Goal: Find specific page/section: Find specific page/section

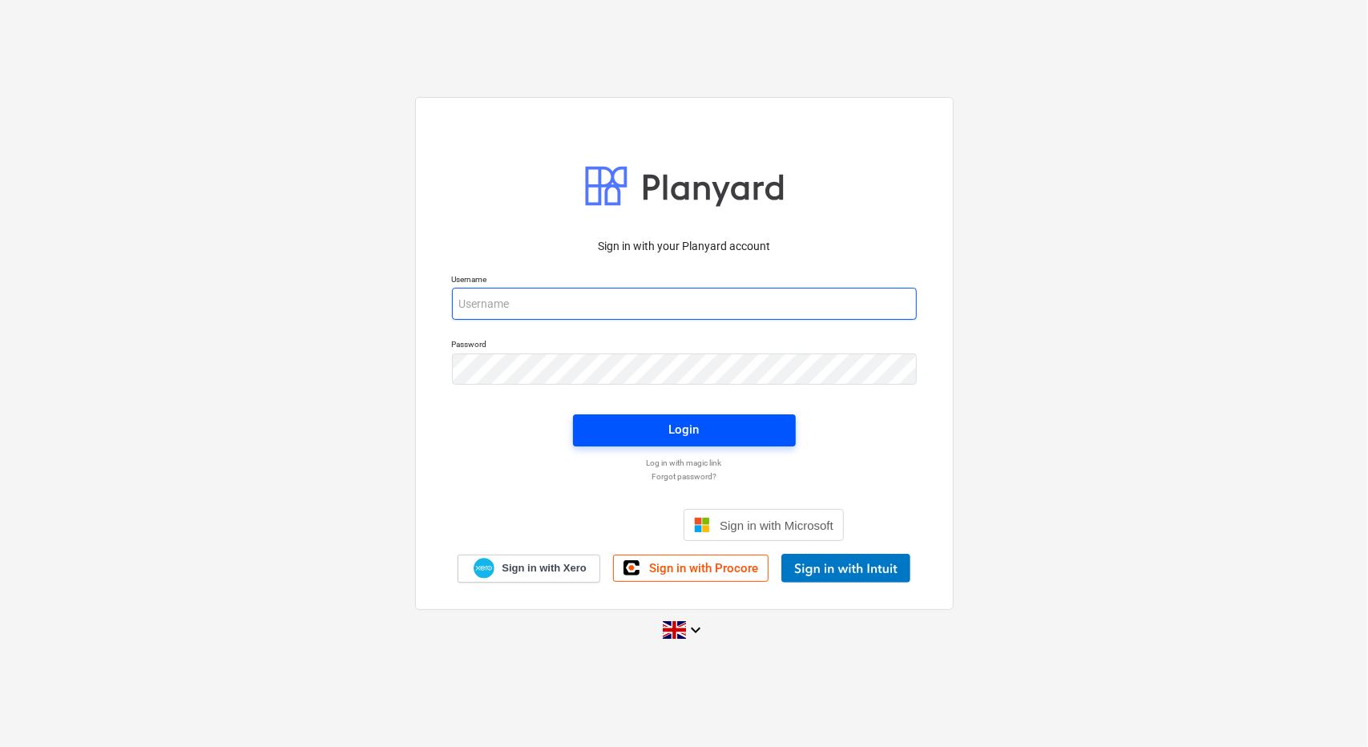
type input "[PERSON_NAME][EMAIL_ADDRESS][PERSON_NAME][DOMAIN_NAME]"
click at [702, 422] on span "Login" at bounding box center [684, 429] width 184 height 21
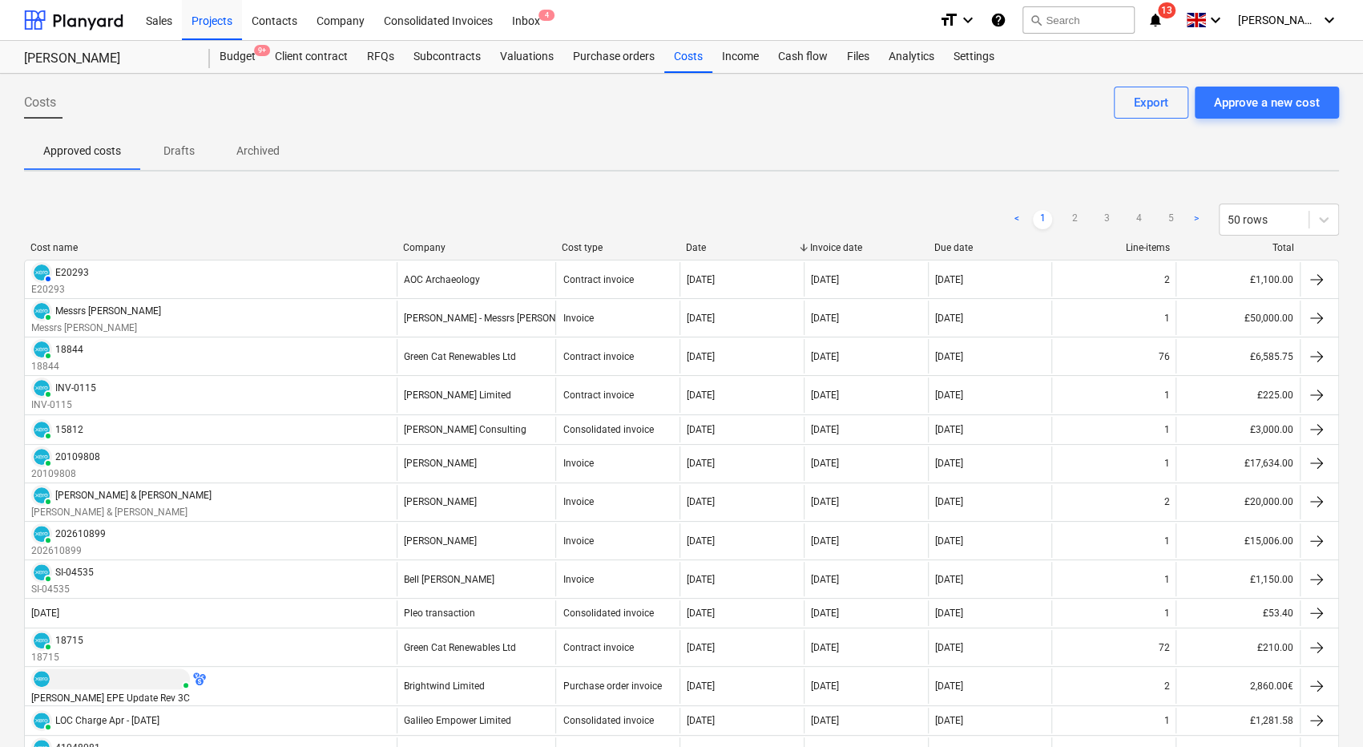
click at [1163, 14] on icon "notifications" at bounding box center [1155, 19] width 16 height 19
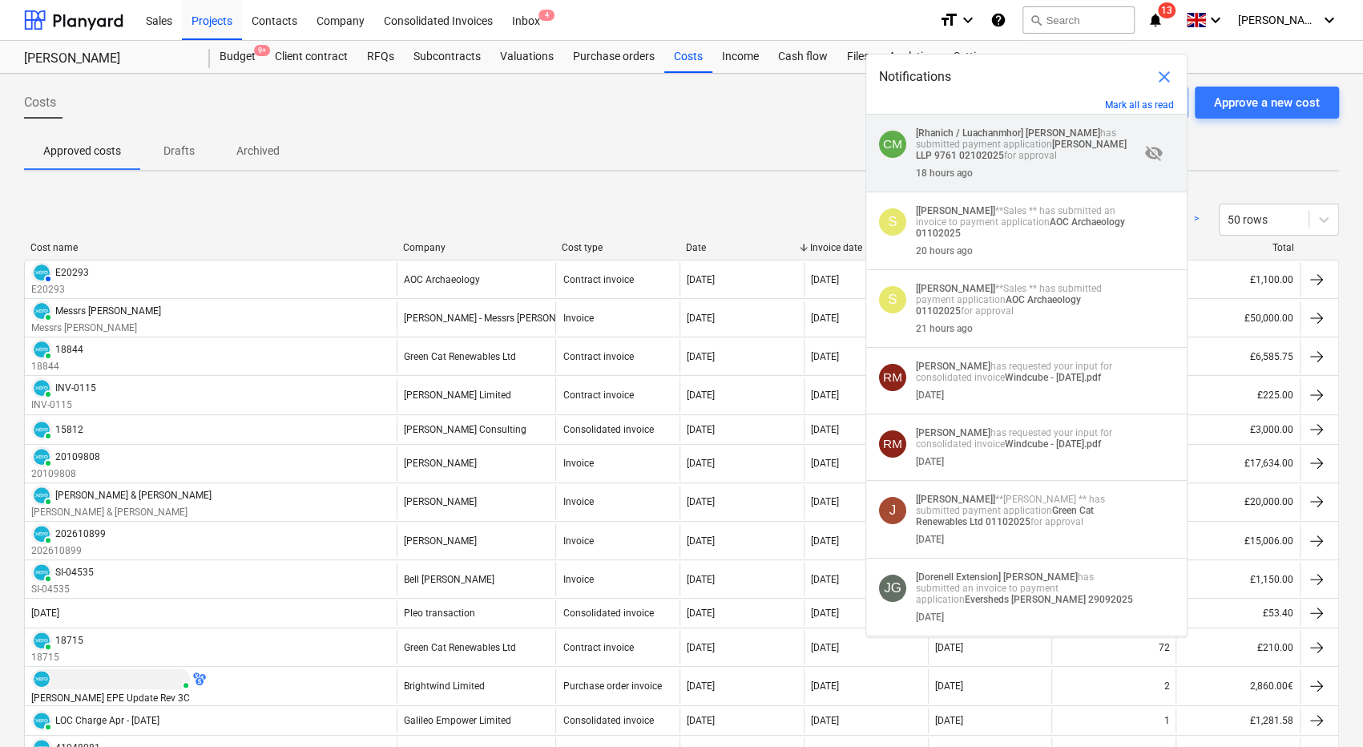
click at [1072, 170] on div "18 hours ago" at bounding box center [1028, 170] width 224 height 18
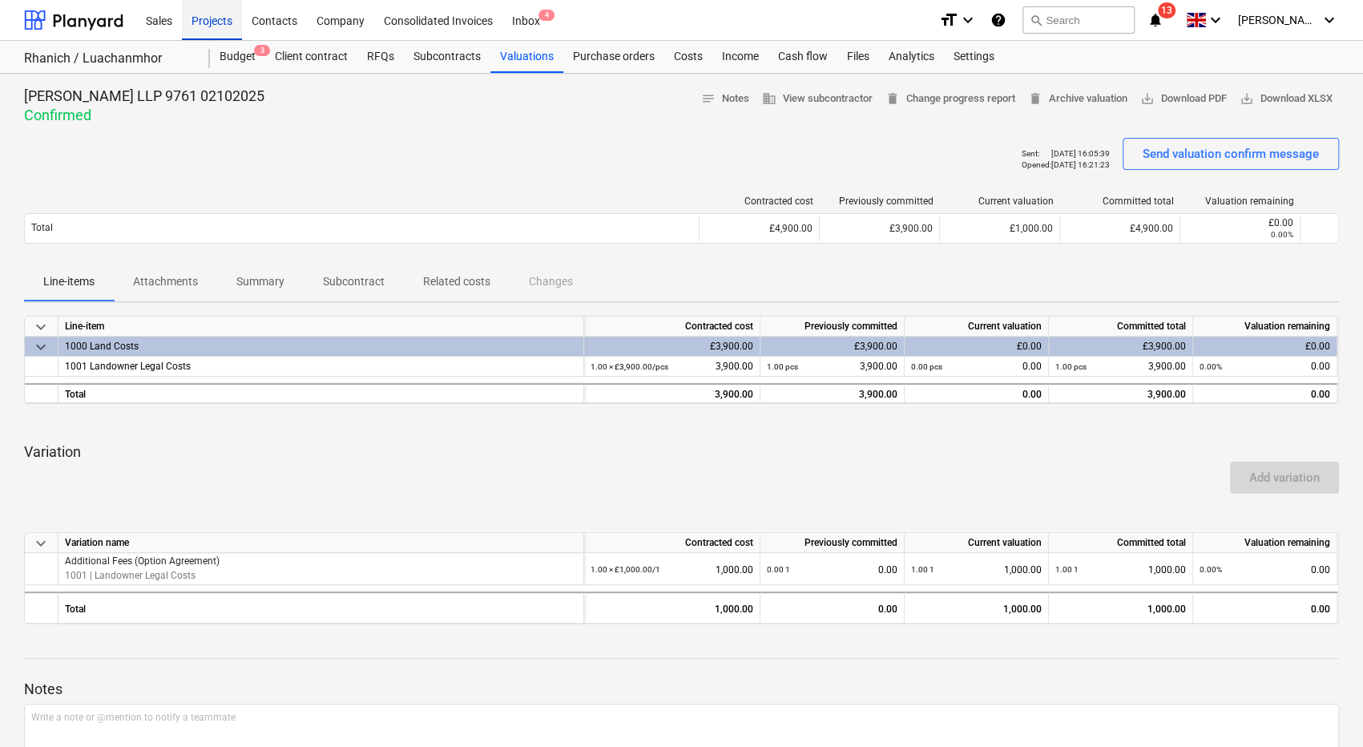
click at [197, 16] on div "Projects" at bounding box center [212, 19] width 60 height 41
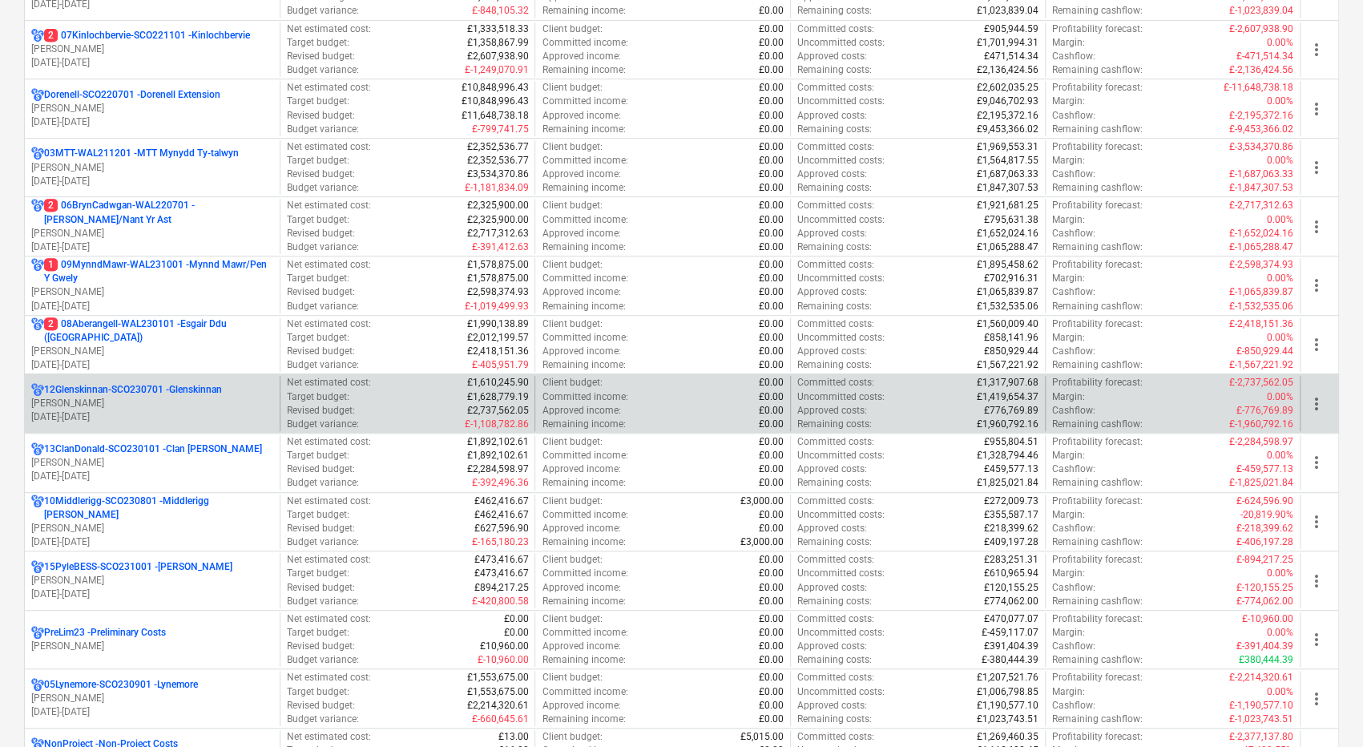
scroll to position [481, 0]
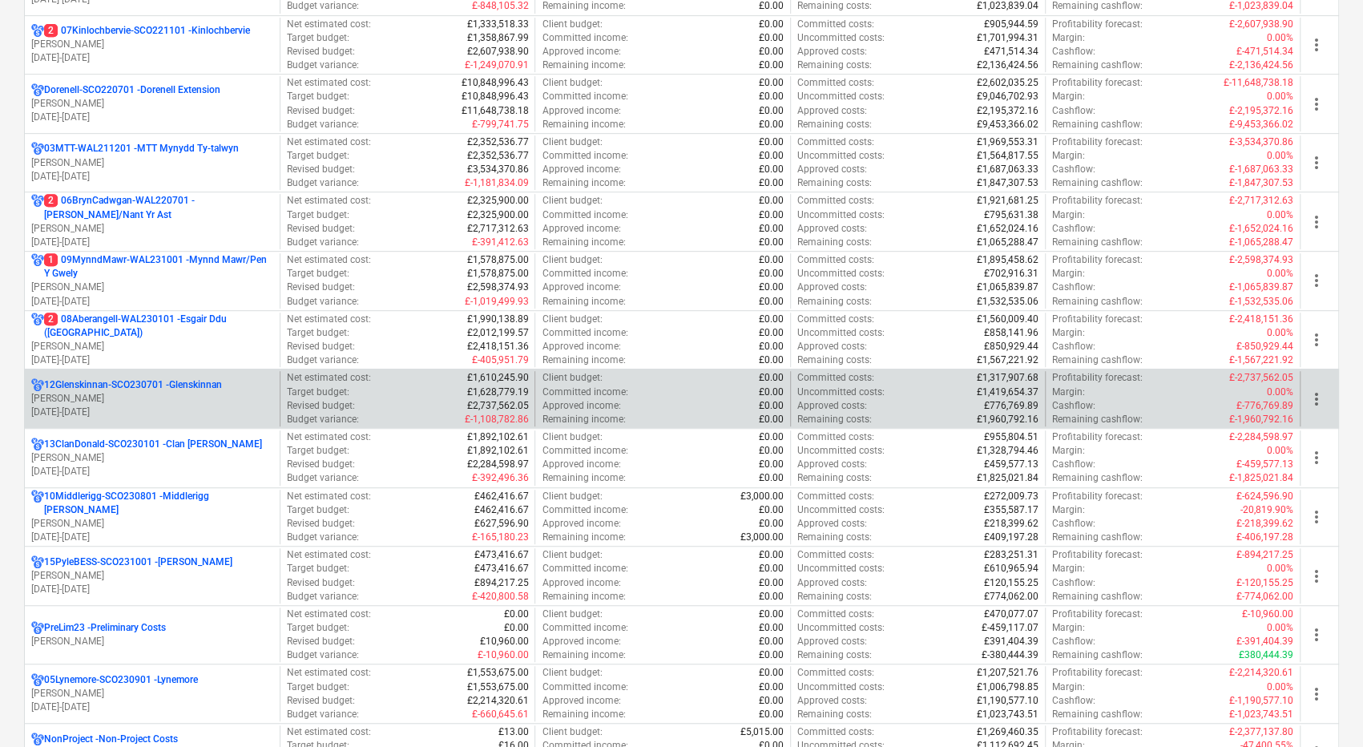
click at [209, 413] on p "[DATE] - [DATE]" at bounding box center [152, 412] width 242 height 14
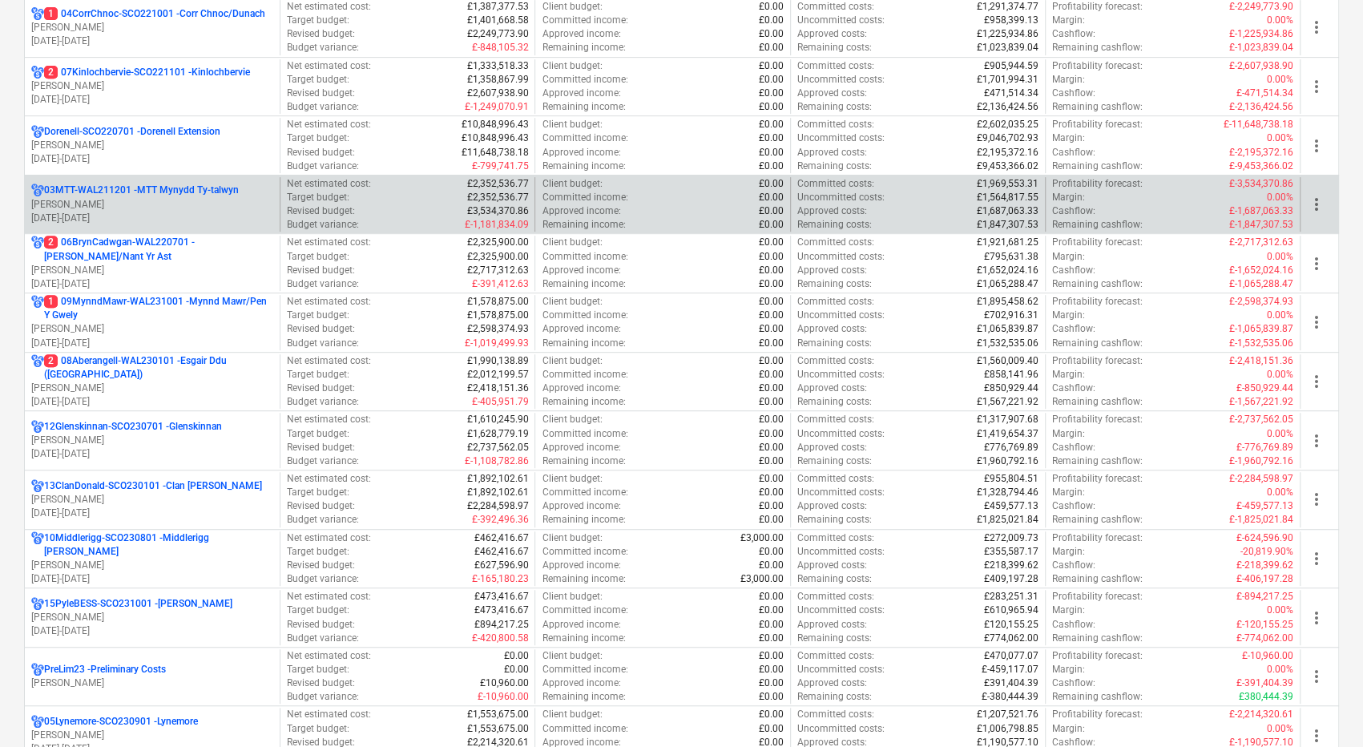
scroll to position [481, 0]
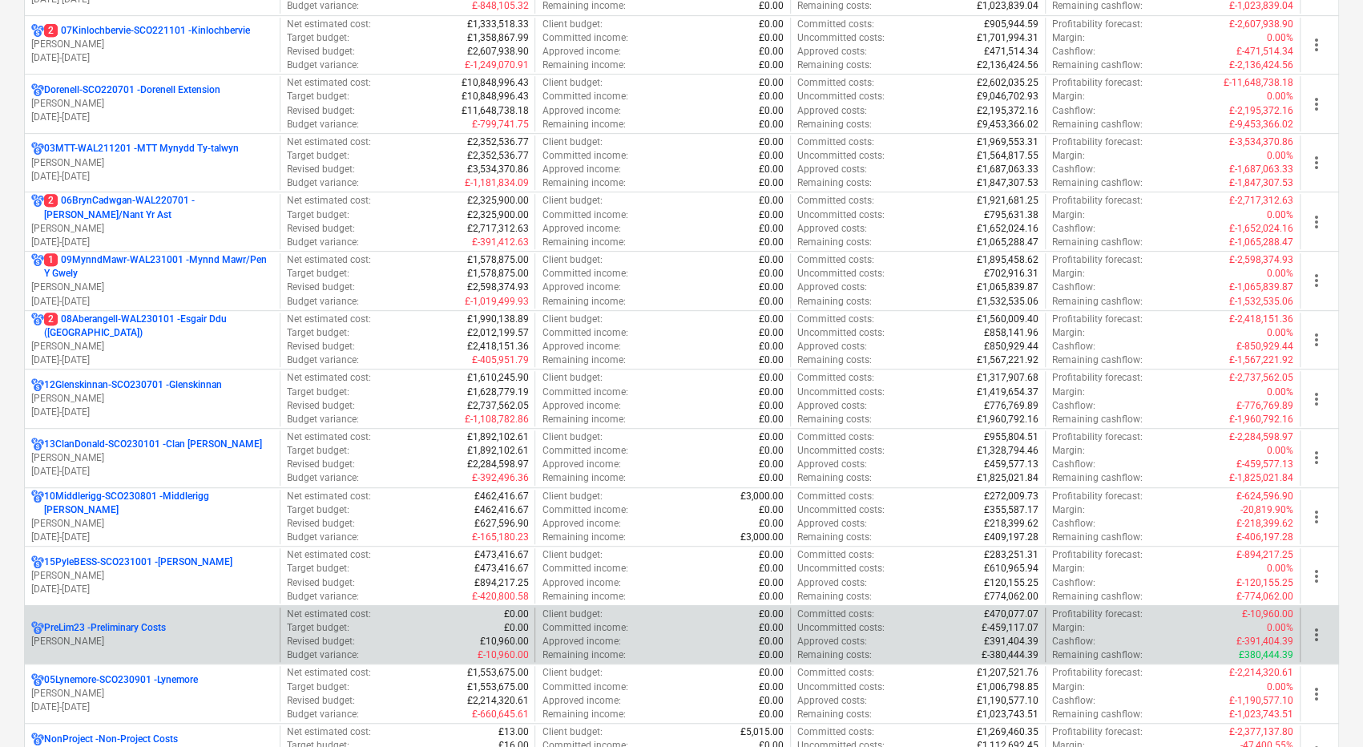
click at [194, 614] on div "PreLim23 - Preliminary Costs [PERSON_NAME]" at bounding box center [152, 634] width 255 height 55
click at [200, 634] on p "[PERSON_NAME]" at bounding box center [152, 641] width 242 height 14
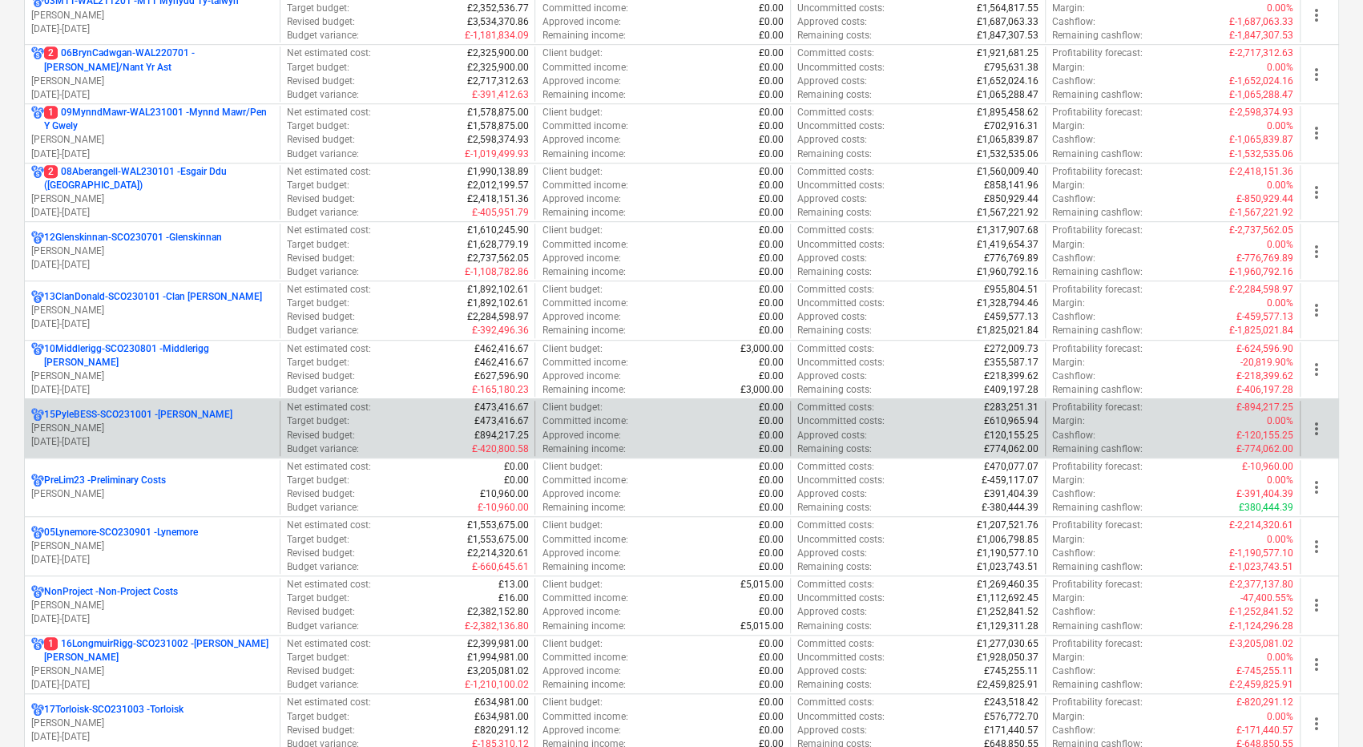
scroll to position [721, 0]
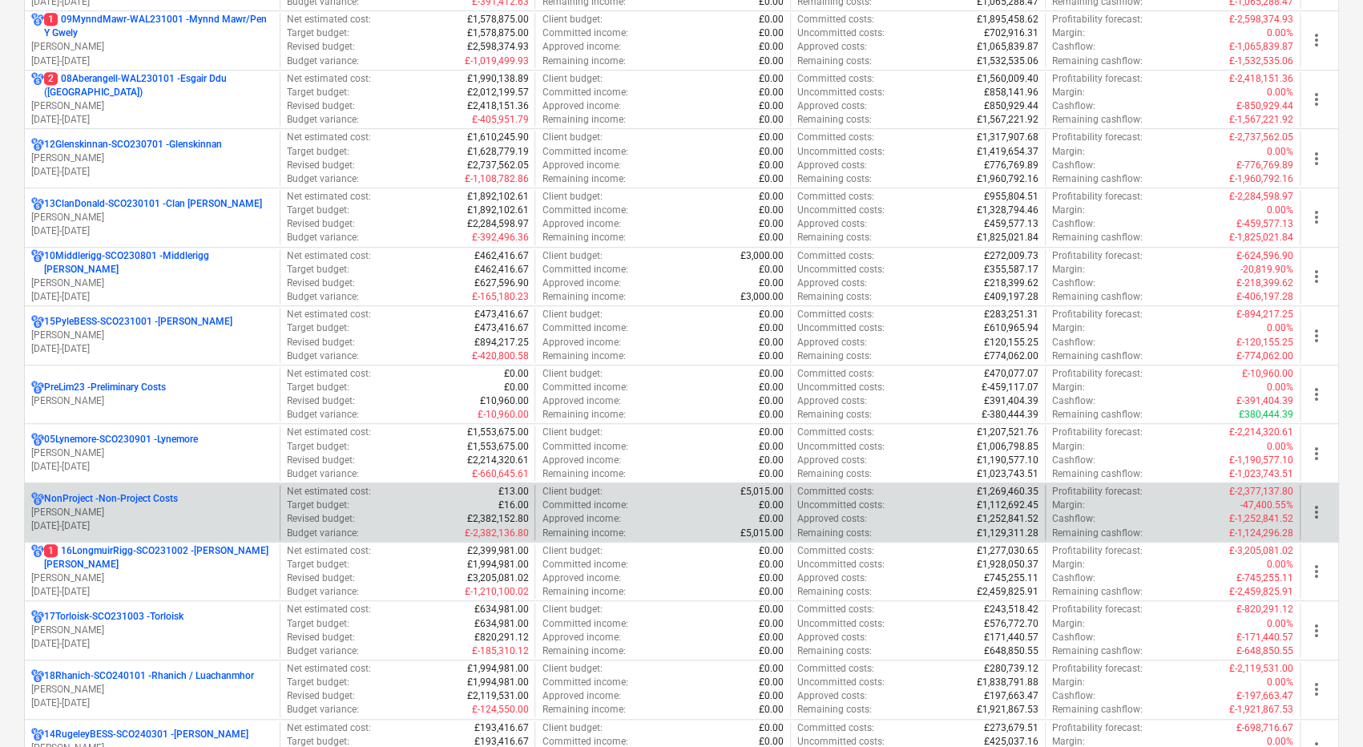
click at [205, 499] on div "NonProject - Non-Project Costs" at bounding box center [152, 499] width 242 height 14
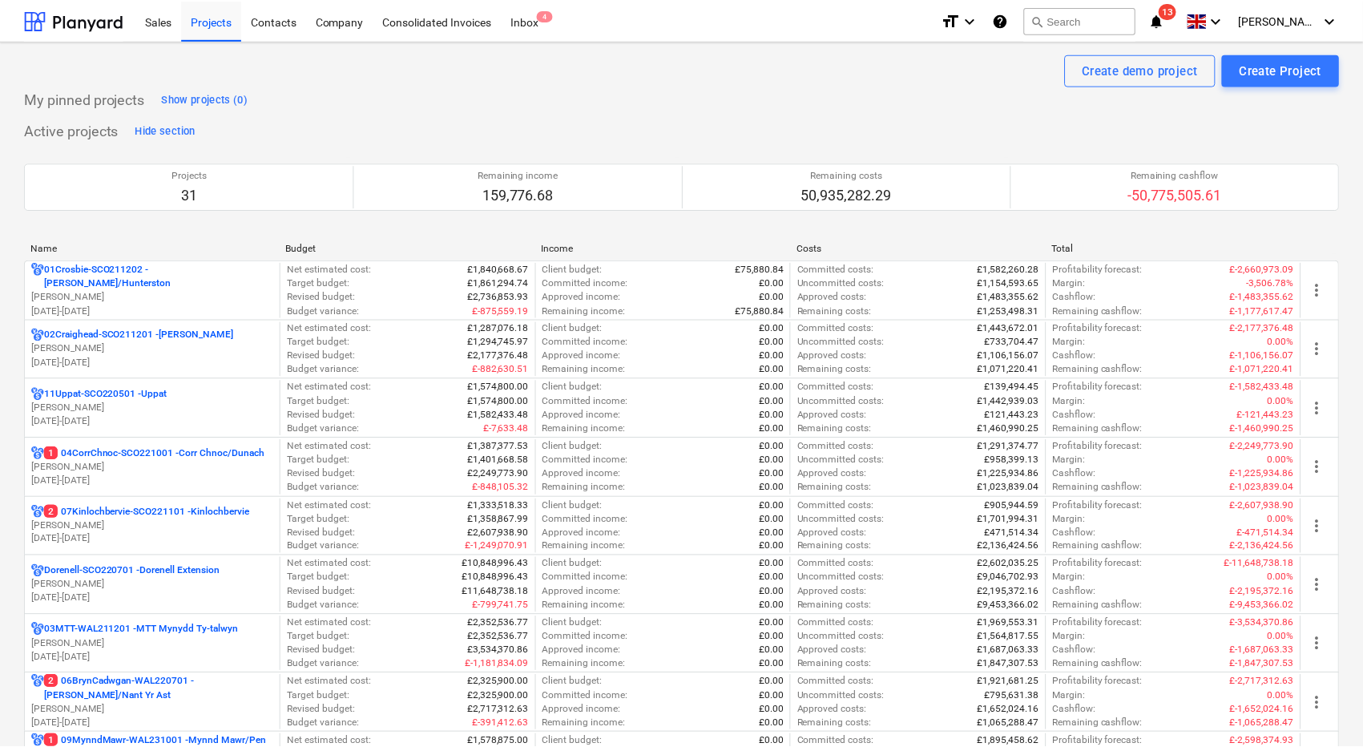
scroll to position [721, 0]
